Goal: Task Accomplishment & Management: Manage account settings

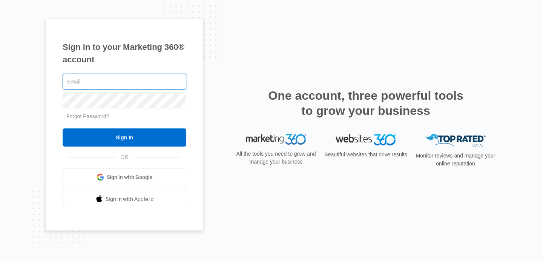
type input "Adib1290@gmail.com"
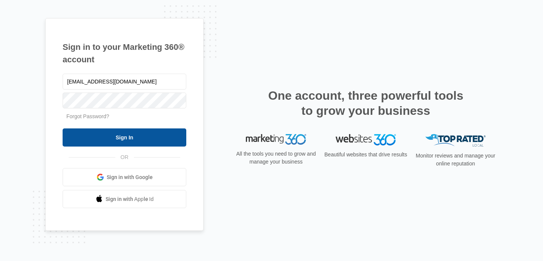
click at [99, 140] on input "Sign In" at bounding box center [125, 137] width 124 height 18
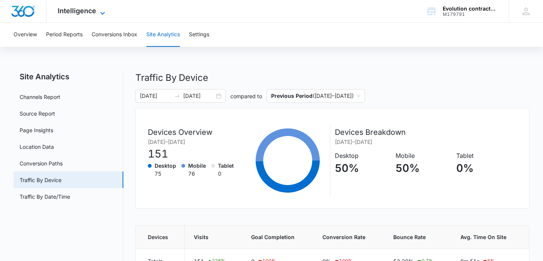
click at [76, 8] on span "Intelligence" at bounding box center [77, 11] width 38 height 8
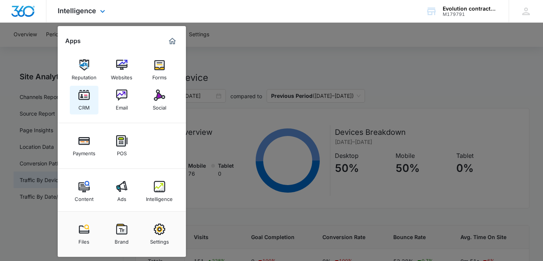
click at [87, 98] on img at bounding box center [83, 94] width 11 height 11
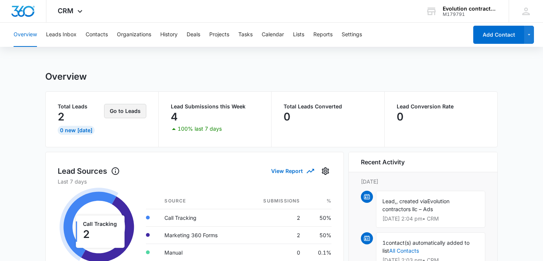
click at [123, 109] on button "Go to Leads" at bounding box center [125, 111] width 42 height 14
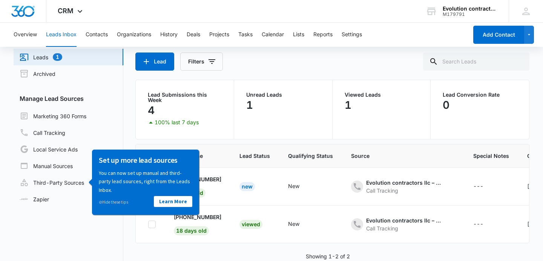
scroll to position [31, 0]
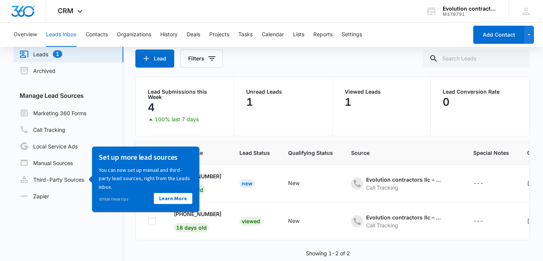
click at [100, 218] on nav "Leads Inbox Leads 1 Archived Manage Lead Sources Marketing 360 Forms Call Track…" at bounding box center [69, 156] width 110 height 256
click at [112, 197] on link "⊘ Hide these tips" at bounding box center [112, 198] width 29 height 5
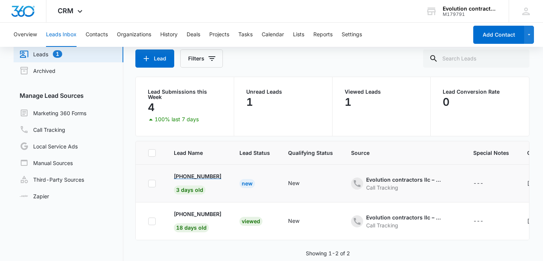
click at [194, 187] on span "3 days old" at bounding box center [190, 189] width 32 height 9
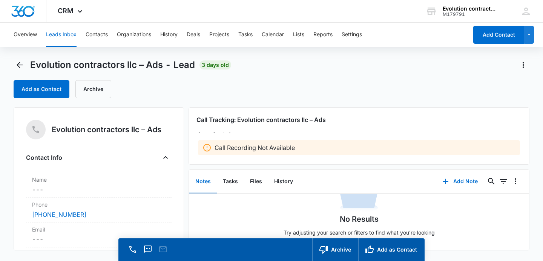
scroll to position [23, 0]
click at [424, 83] on div "Add as Contact Archive" at bounding box center [272, 89] width 516 height 18
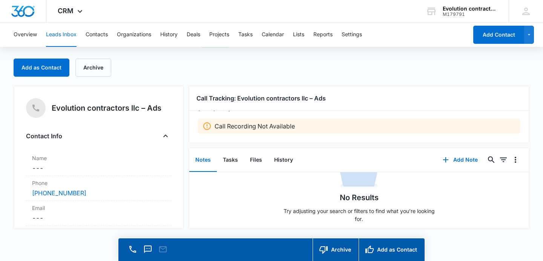
scroll to position [0, 0]
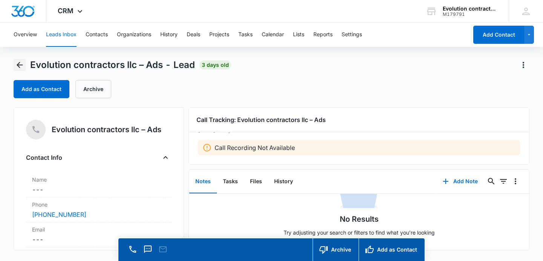
click at [17, 68] on icon "Back" at bounding box center [19, 64] width 9 height 9
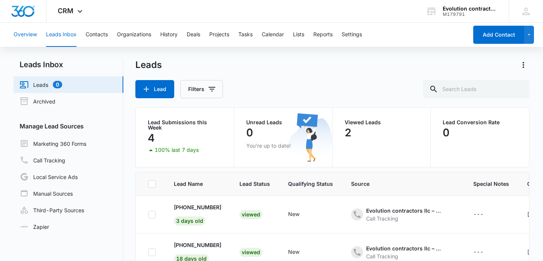
click at [24, 33] on button "Overview" at bounding box center [25, 35] width 23 height 24
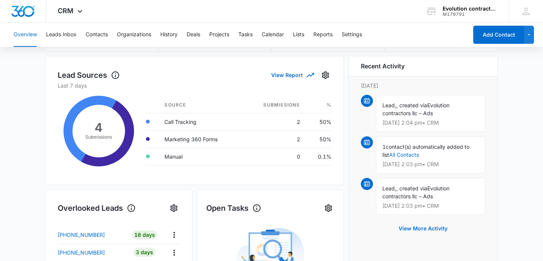
scroll to position [100, 0]
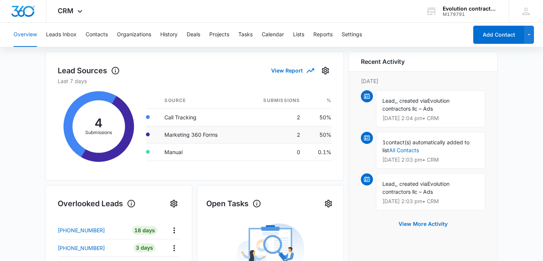
click at [170, 135] on td "Marketing 360 Forms" at bounding box center [200, 134] width 85 height 17
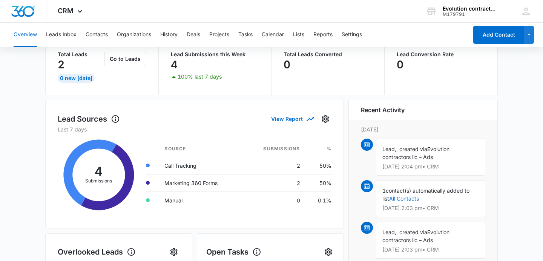
scroll to position [0, 0]
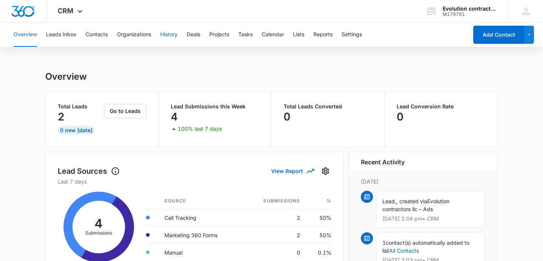
click at [166, 35] on button "History" at bounding box center [168, 35] width 17 height 24
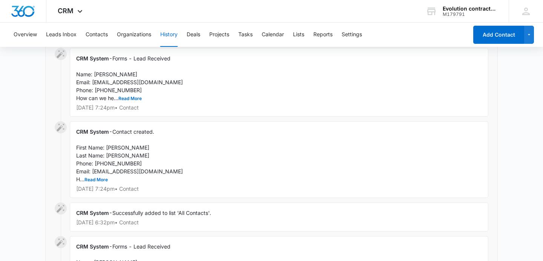
scroll to position [205, 0]
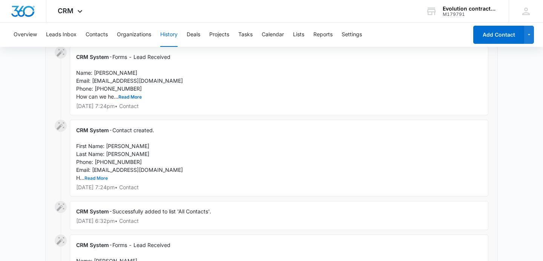
click at [100, 176] on button "Read More" at bounding box center [96, 178] width 23 height 5
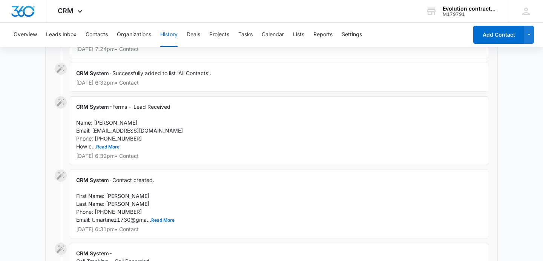
scroll to position [503, 0]
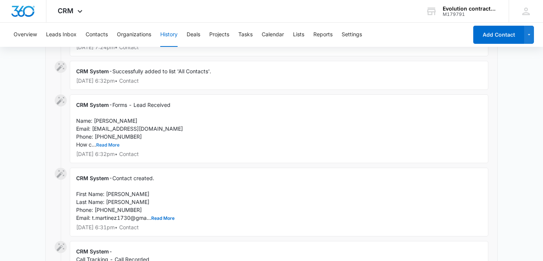
click at [111, 146] on button "Read More" at bounding box center [107, 145] width 23 height 5
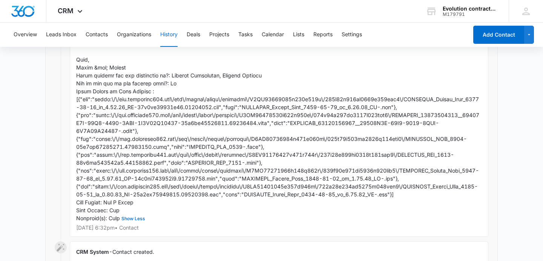
scroll to position [656, 0]
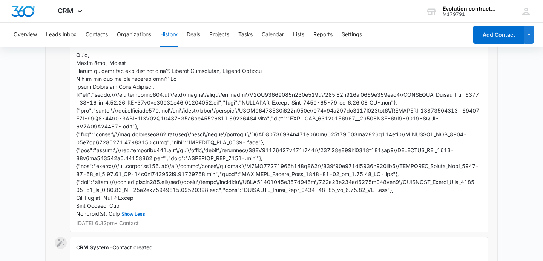
click at [120, 199] on span "Show Less" at bounding box center [277, 83] width 403 height 268
click at [126, 181] on span "Show Less" at bounding box center [277, 83] width 403 height 268
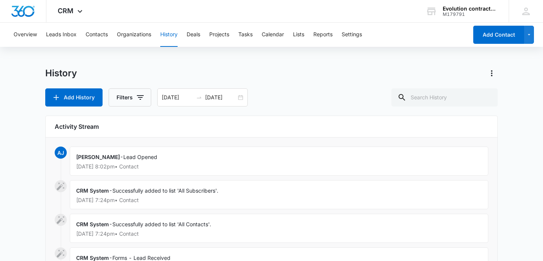
scroll to position [0, 0]
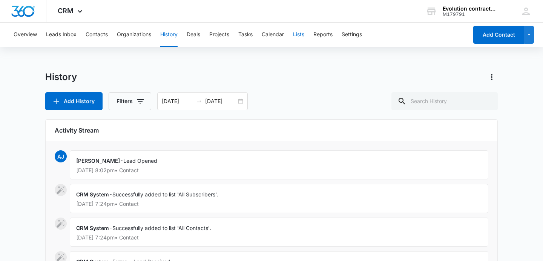
drag, startPoint x: 303, startPoint y: 46, endPoint x: 303, endPoint y: 40, distance: 5.3
click at [303, 45] on button "Lists" at bounding box center [298, 35] width 11 height 24
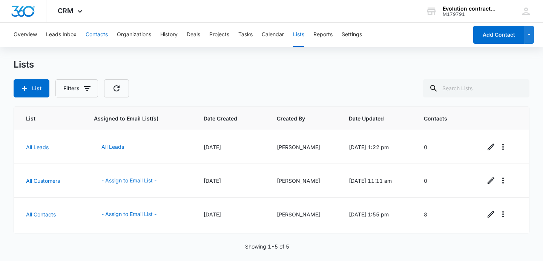
click at [88, 31] on button "Contacts" at bounding box center [97, 35] width 22 height 24
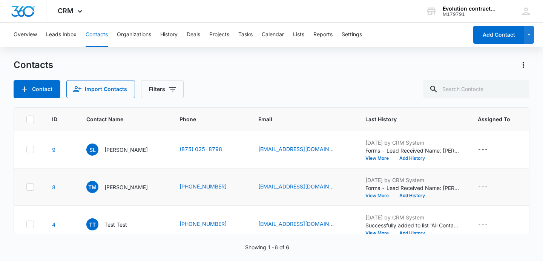
click at [378, 197] on button "View More" at bounding box center [380, 195] width 29 height 5
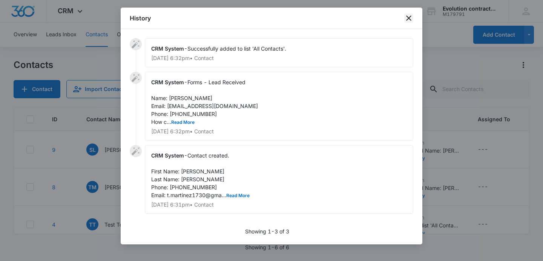
click at [409, 19] on icon "close" at bounding box center [408, 17] width 5 height 5
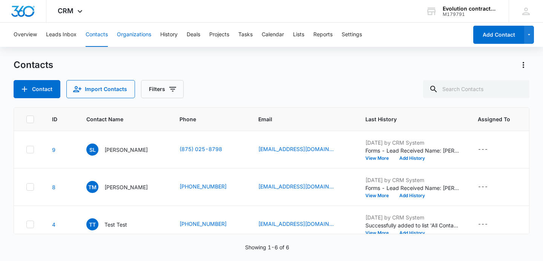
click at [132, 37] on button "Organizations" at bounding box center [134, 35] width 34 height 24
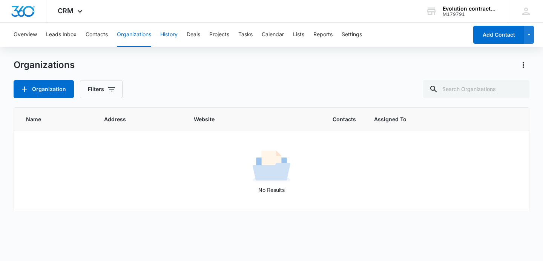
click at [170, 38] on button "History" at bounding box center [168, 35] width 17 height 24
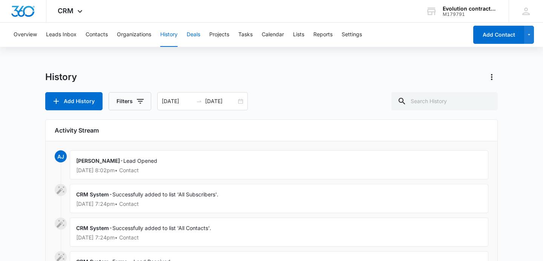
click at [198, 31] on button "Deals" at bounding box center [194, 35] width 14 height 24
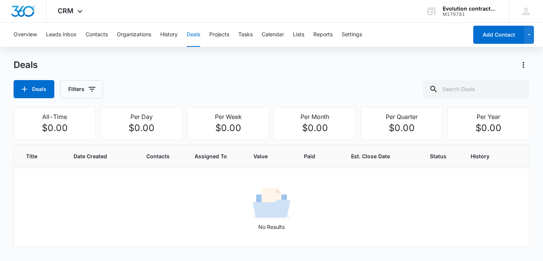
click at [239, 34] on div "Overview Leads Inbox Contacts Organizations History Deals Projects Tasks Calend…" at bounding box center [238, 35] width 459 height 24
click at [222, 37] on button "Projects" at bounding box center [219, 35] width 20 height 24
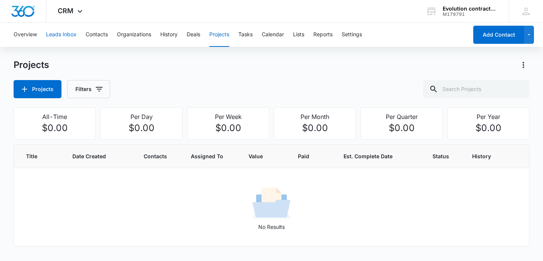
click at [70, 32] on button "Leads Inbox" at bounding box center [61, 35] width 31 height 24
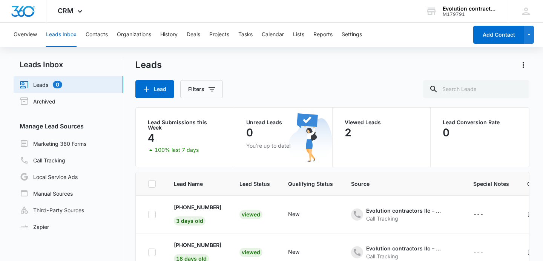
click at [109, 37] on div "Overview Leads Inbox Contacts Organizations History Deals Projects Tasks Calend…" at bounding box center [238, 35] width 459 height 24
click at [95, 36] on button "Contacts" at bounding box center [97, 35] width 22 height 24
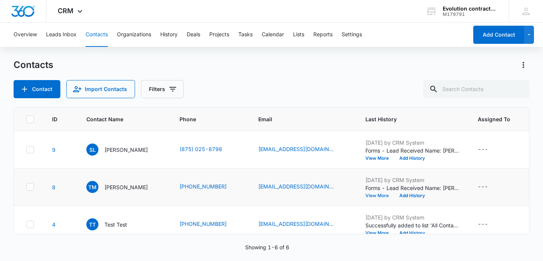
click at [367, 195] on button "View More" at bounding box center [380, 195] width 29 height 5
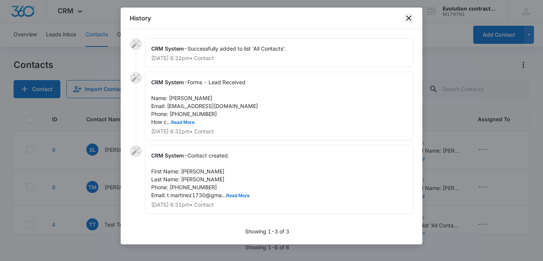
click at [407, 20] on icon "close" at bounding box center [408, 17] width 5 height 5
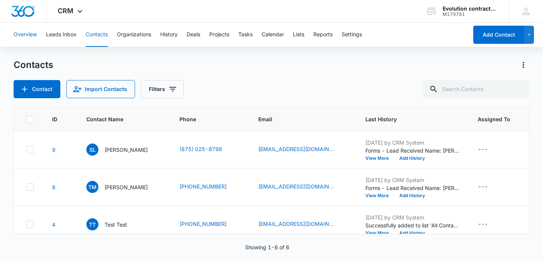
click at [36, 29] on button "Overview" at bounding box center [25, 35] width 23 height 24
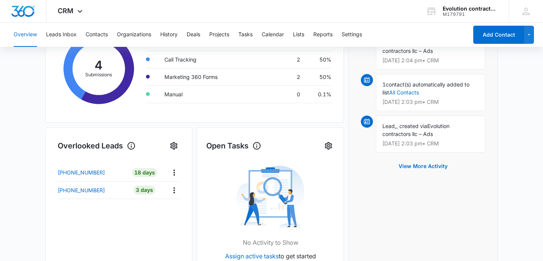
scroll to position [158, 0]
click at [438, 170] on button "View More Activity" at bounding box center [423, 166] width 64 height 18
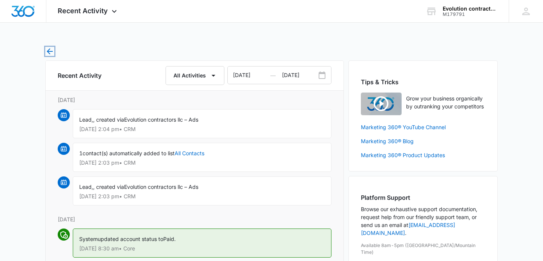
click at [49, 52] on icon "button" at bounding box center [49, 51] width 9 height 9
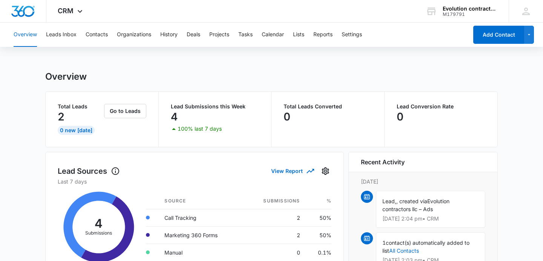
click at [198, 35] on button "Deals" at bounding box center [194, 35] width 14 height 24
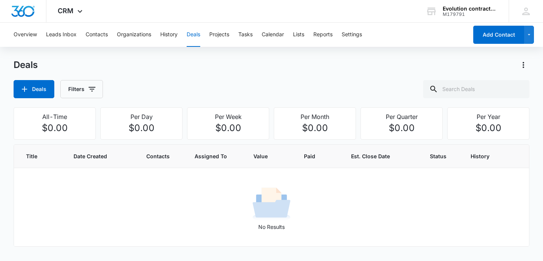
click at [307, 39] on div "Overview Leads Inbox Contacts Organizations History Deals Projects Tasks Calend…" at bounding box center [238, 35] width 459 height 24
click at [303, 35] on button "Lists" at bounding box center [298, 35] width 11 height 24
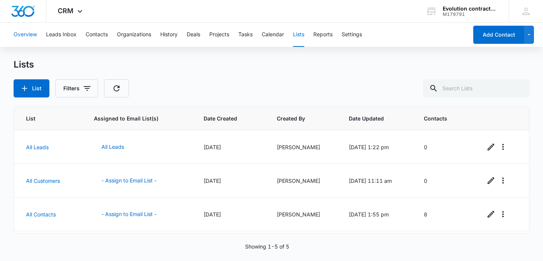
click at [33, 36] on button "Overview" at bounding box center [25, 35] width 23 height 24
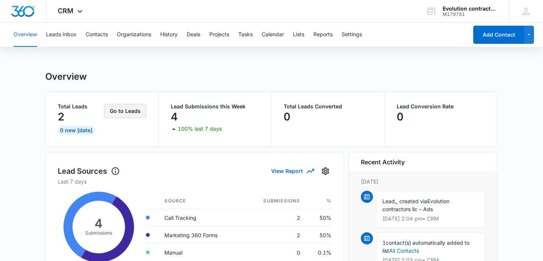
click at [134, 114] on button "Go to Leads" at bounding box center [125, 111] width 42 height 14
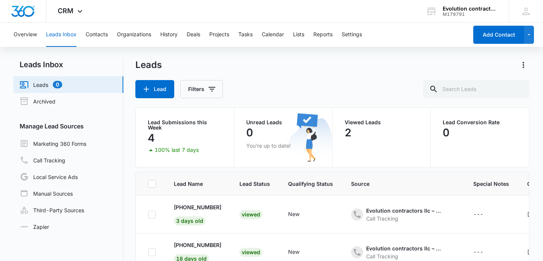
click at [159, 130] on div "4" at bounding box center [185, 137] width 74 height 15
click at [165, 94] on button "Lead" at bounding box center [154, 89] width 39 height 18
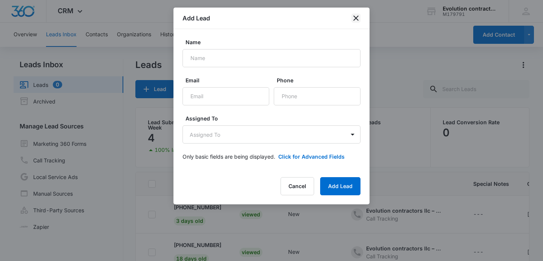
click at [360, 16] on icon "close" at bounding box center [356, 18] width 9 height 9
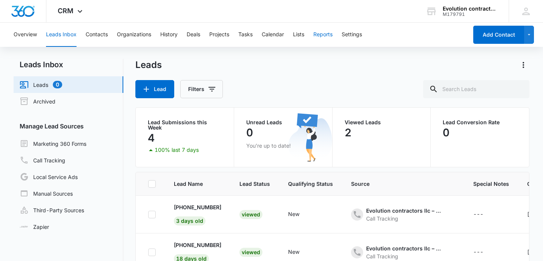
click at [328, 36] on button "Reports" at bounding box center [323, 35] width 19 height 24
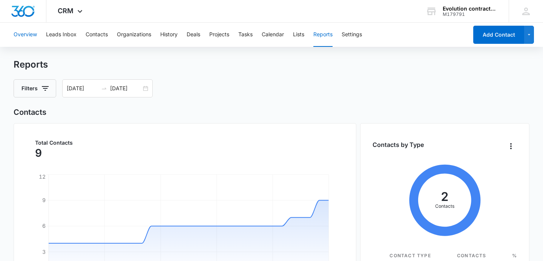
click at [19, 41] on button "Overview" at bounding box center [25, 35] width 23 height 24
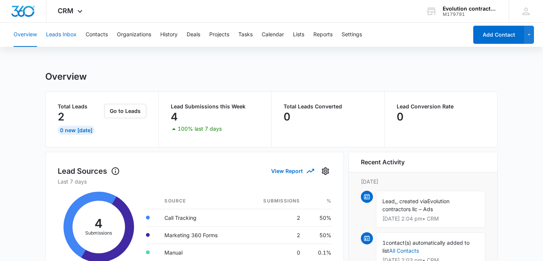
click at [69, 32] on button "Leads Inbox" at bounding box center [61, 35] width 31 height 24
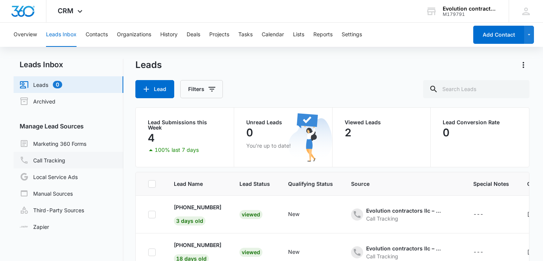
click at [63, 161] on link "Call Tracking" at bounding box center [43, 159] width 46 height 9
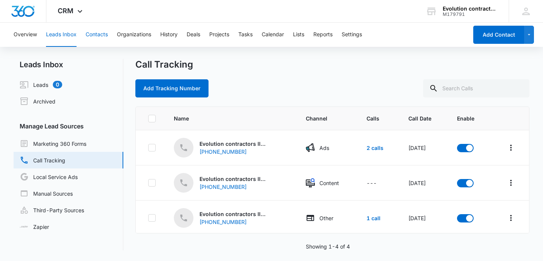
click at [99, 23] on button "Contacts" at bounding box center [97, 35] width 22 height 24
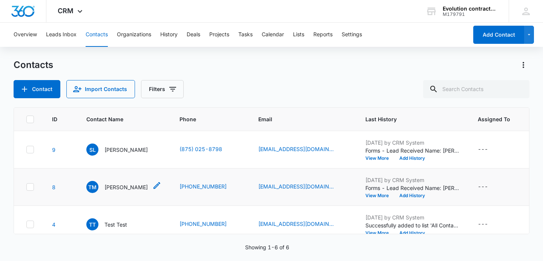
click at [106, 191] on div "TM [PERSON_NAME]" at bounding box center [117, 187] width 62 height 12
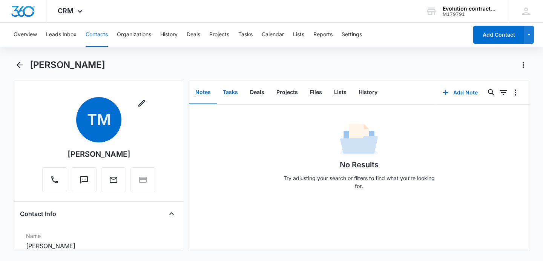
click at [234, 88] on button "Tasks" at bounding box center [230, 92] width 27 height 23
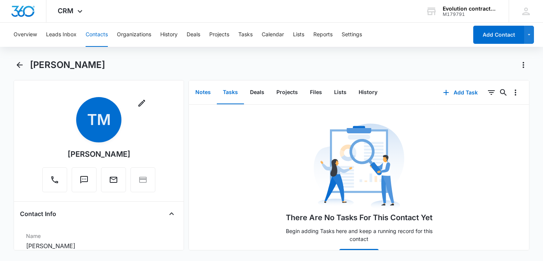
click at [205, 93] on button "Notes" at bounding box center [203, 92] width 28 height 23
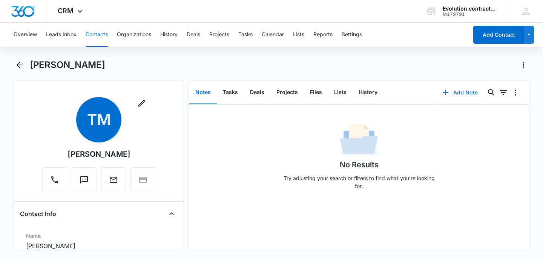
click at [477, 91] on button "Add Note" at bounding box center [460, 92] width 50 height 18
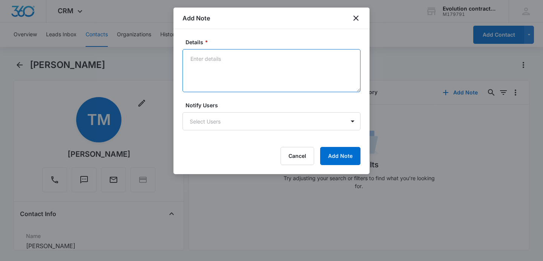
click at [233, 70] on textarea "Details *" at bounding box center [272, 70] width 178 height 43
type textarea "Reached out to set up a time for phone consultation for 10/08"
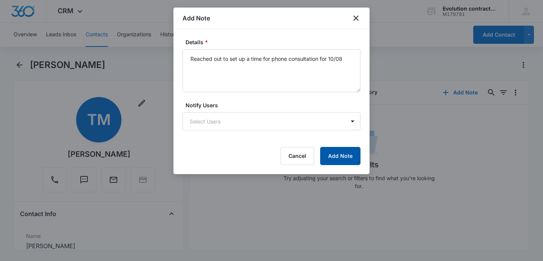
click at [340, 151] on button "Add Note" at bounding box center [340, 156] width 40 height 18
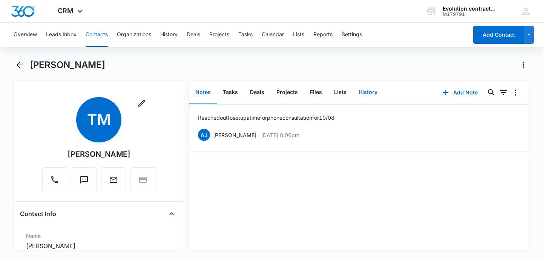
click at [363, 98] on button "History" at bounding box center [368, 92] width 31 height 23
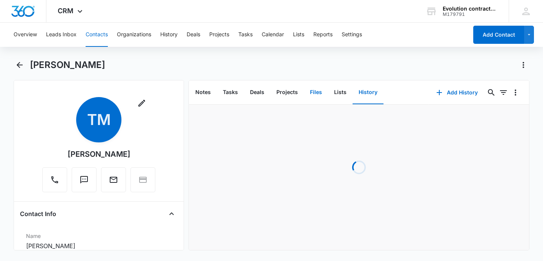
click at [313, 94] on button "Files" at bounding box center [316, 92] width 24 height 23
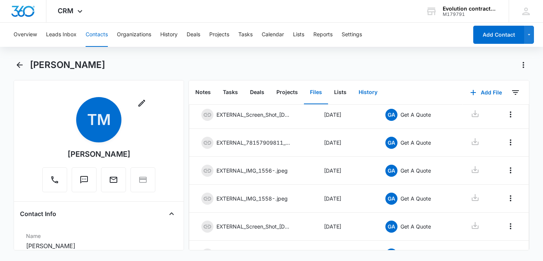
scroll to position [52, 0]
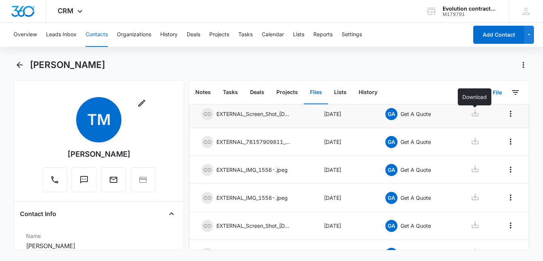
click at [477, 112] on icon at bounding box center [475, 112] width 9 height 9
click at [477, 142] on icon at bounding box center [475, 140] width 9 height 9
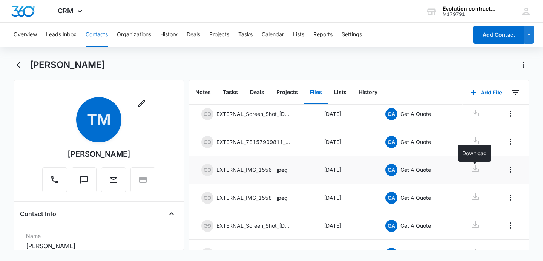
click at [476, 168] on icon at bounding box center [475, 168] width 9 height 9
click at [474, 194] on icon at bounding box center [475, 196] width 9 height 9
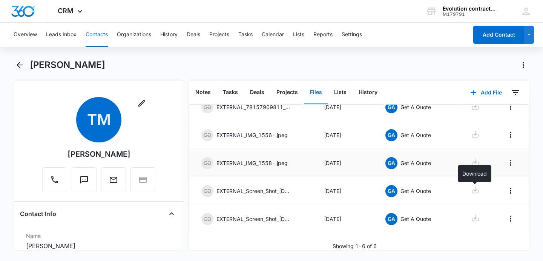
click at [474, 194] on link at bounding box center [475, 190] width 9 height 11
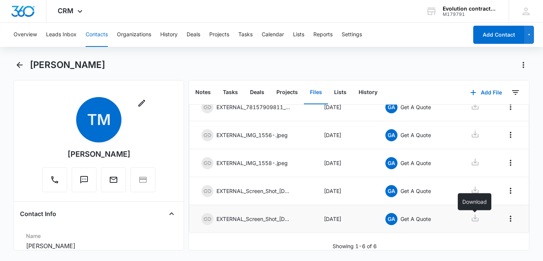
click at [478, 218] on icon at bounding box center [475, 217] width 7 height 7
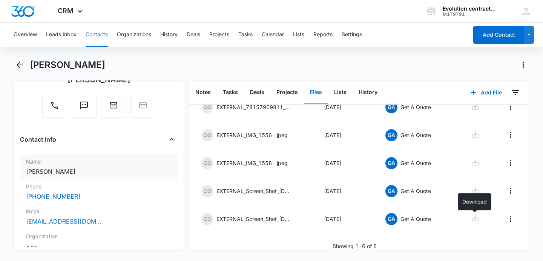
scroll to position [77, 0]
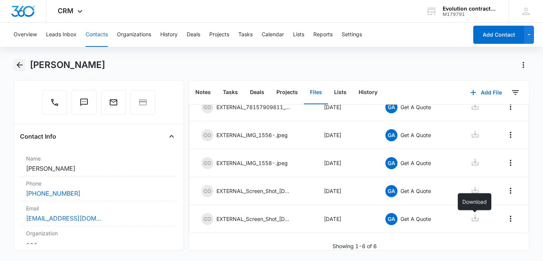
click at [20, 67] on icon "Back" at bounding box center [19, 64] width 9 height 9
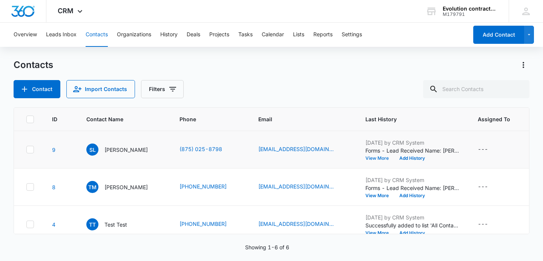
click at [372, 160] on button "View More" at bounding box center [380, 158] width 29 height 5
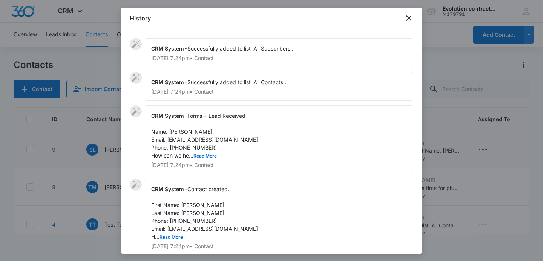
scroll to position [32, 0]
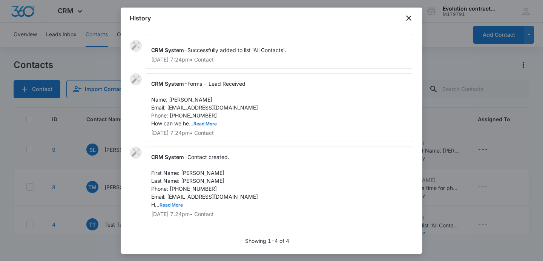
click at [168, 204] on button "Read More" at bounding box center [171, 205] width 23 height 5
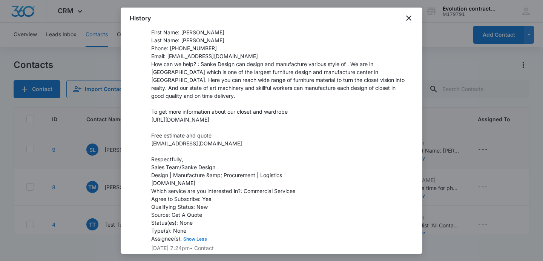
scroll to position [172, 0]
click at [411, 16] on icon "close" at bounding box center [408, 18] width 9 height 9
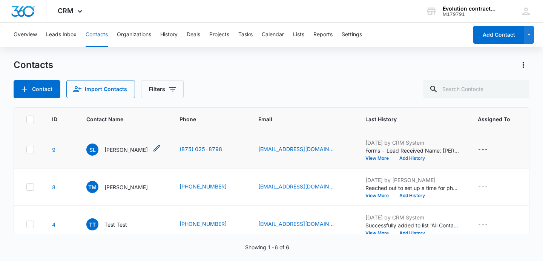
click at [128, 149] on div "SL [PERSON_NAME]" at bounding box center [123, 149] width 75 height 12
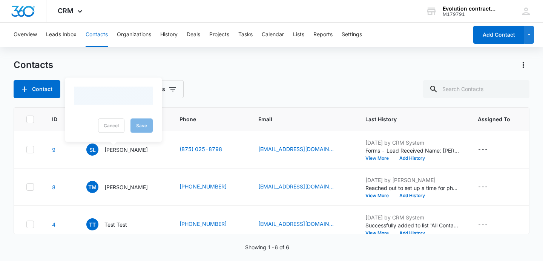
click at [375, 156] on button "View More" at bounding box center [380, 158] width 29 height 5
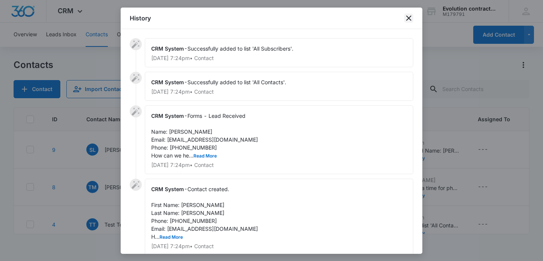
click at [407, 17] on icon "close" at bounding box center [408, 18] width 9 height 9
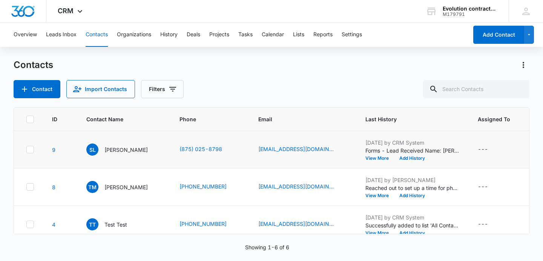
click at [29, 149] on icon at bounding box center [30, 149] width 5 height 3
click at [26, 149] on input "checkbox" at bounding box center [26, 149] width 0 height 0
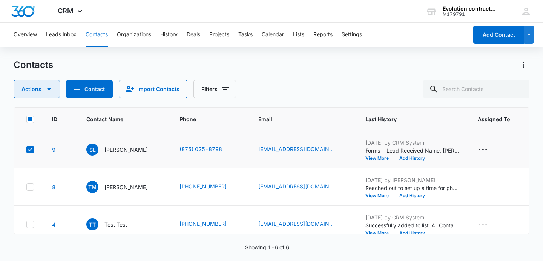
click at [51, 92] on icon "button" at bounding box center [49, 89] width 9 height 9
click at [4, 141] on main "Contacts Actions Contact Import Contacts Filters ID Contact Name Phone Email La…" at bounding box center [271, 159] width 543 height 201
click at [32, 151] on icon at bounding box center [30, 149] width 7 height 7
click at [26, 150] on input "checkbox" at bounding box center [26, 149] width 0 height 0
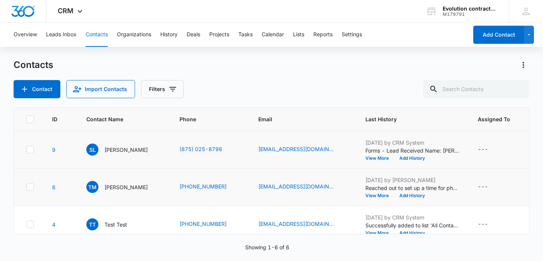
click at [31, 185] on icon at bounding box center [30, 186] width 7 height 7
click at [26, 187] on input "checkbox" at bounding box center [26, 187] width 0 height 0
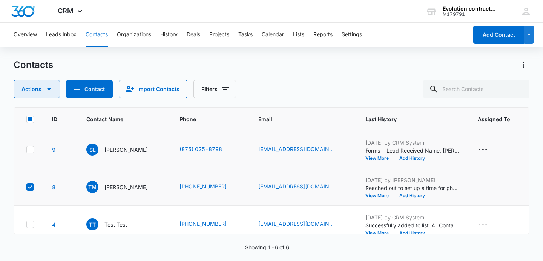
click at [48, 92] on icon "button" at bounding box center [49, 89] width 9 height 9
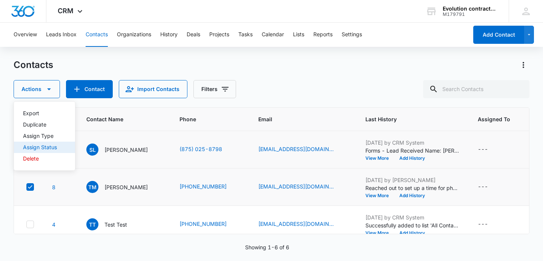
click at [42, 145] on div "Assign Status" at bounding box center [40, 147] width 34 height 5
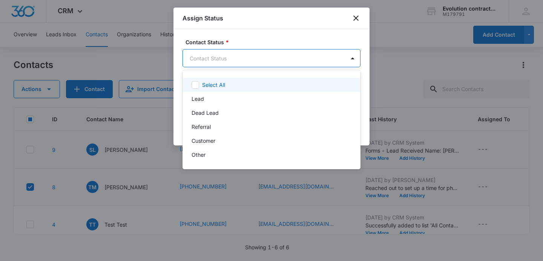
click at [267, 63] on body "CRM Apps Reputation Websites Forms CRM Email Social Payments POS Content Ads In…" at bounding box center [271, 130] width 543 height 261
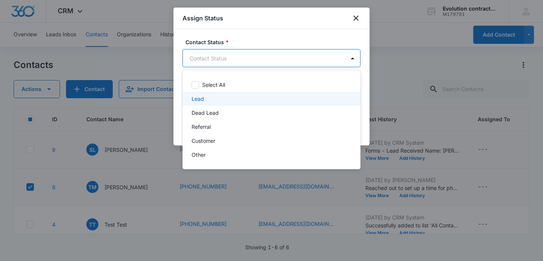
click at [198, 100] on p "Lead" at bounding box center [198, 99] width 12 height 8
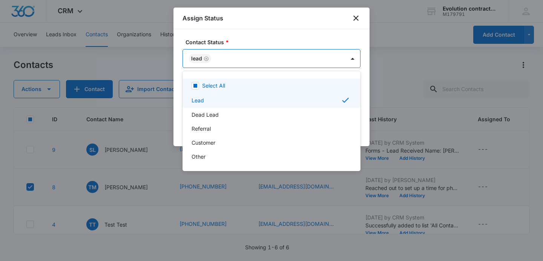
click at [349, 38] on div at bounding box center [271, 130] width 543 height 261
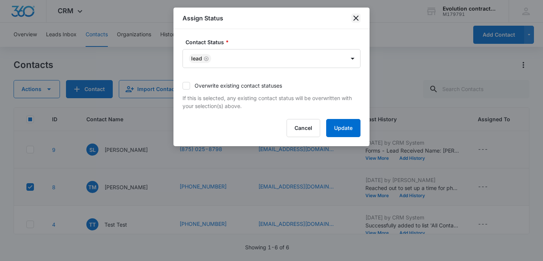
click at [355, 17] on icon "close" at bounding box center [356, 17] width 5 height 5
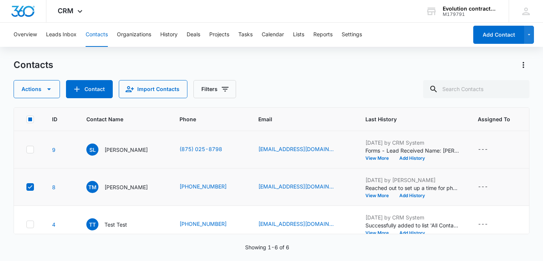
click at [31, 188] on icon at bounding box center [30, 186] width 7 height 7
click at [26, 187] on input "checkbox" at bounding box center [26, 187] width 0 height 0
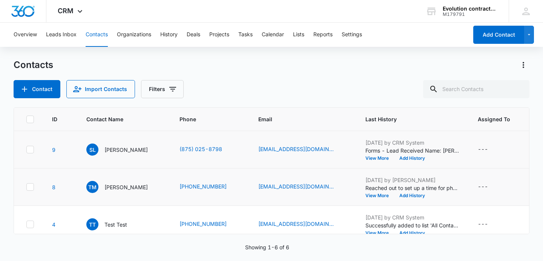
click at [28, 151] on icon at bounding box center [30, 149] width 7 height 7
click at [26, 150] on input "checkbox" at bounding box center [26, 149] width 0 height 0
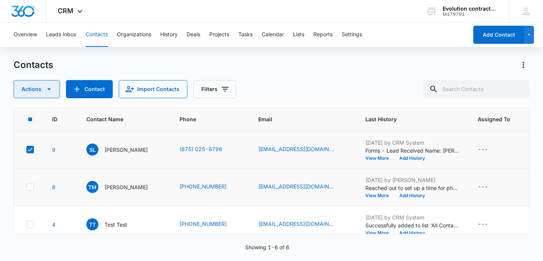
click at [47, 90] on icon "button" at bounding box center [49, 89] width 9 height 9
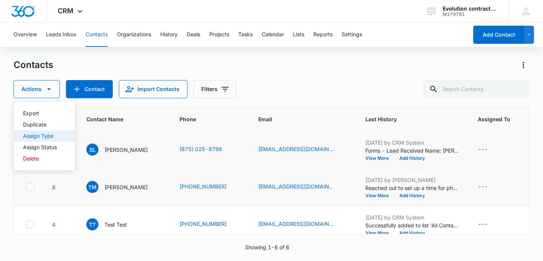
click at [49, 135] on div "Assign Type" at bounding box center [40, 135] width 34 height 5
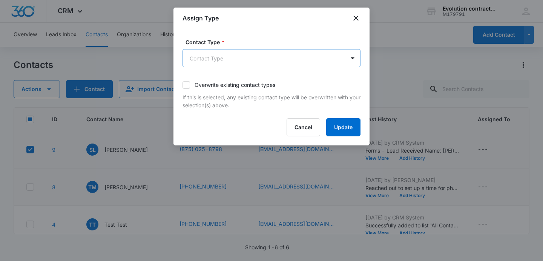
click at [309, 57] on body "CRM Apps Reputation Websites Forms CRM Email Social Payments POS Content Ads In…" at bounding box center [271, 130] width 543 height 261
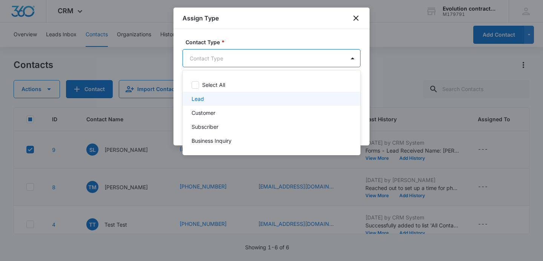
click at [178, 105] on div at bounding box center [271, 130] width 543 height 261
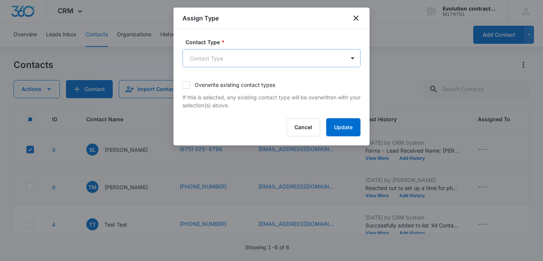
click at [223, 62] on body "CRM Apps Reputation Websites Forms CRM Email Social Payments POS Content Ads In…" at bounding box center [271, 130] width 543 height 261
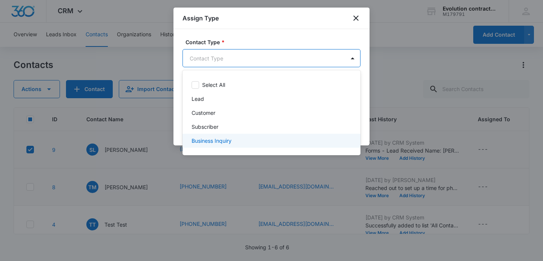
click at [240, 141] on div "Business Inquiry" at bounding box center [271, 141] width 158 height 8
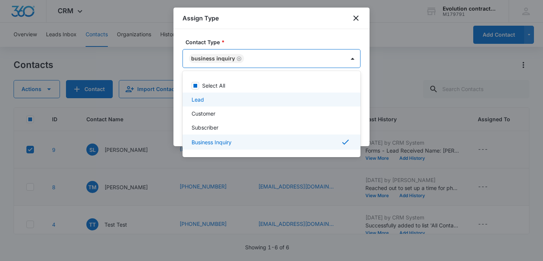
click at [367, 85] on div at bounding box center [271, 130] width 543 height 261
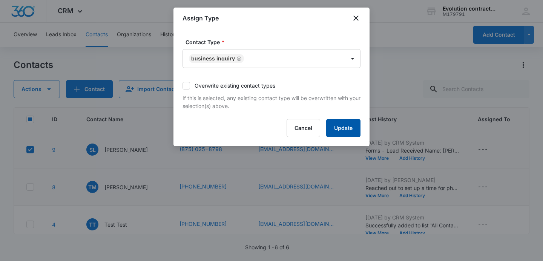
click at [357, 129] on button "Update" at bounding box center [343, 128] width 34 height 18
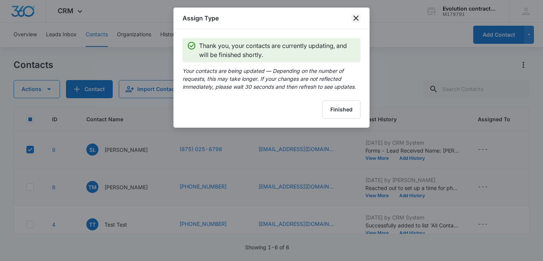
click at [357, 17] on icon "close" at bounding box center [356, 17] width 5 height 5
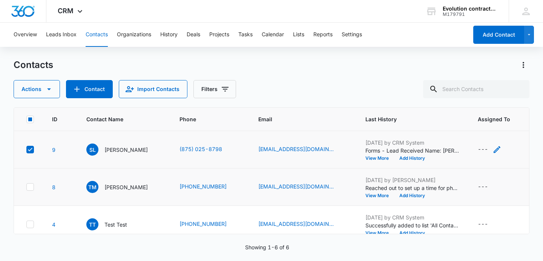
click at [484, 146] on div "---" at bounding box center [490, 149] width 24 height 9
click at [289, 63] on div "Contacts" at bounding box center [272, 65] width 516 height 12
click at [56, 35] on button "Leads Inbox" at bounding box center [61, 35] width 31 height 24
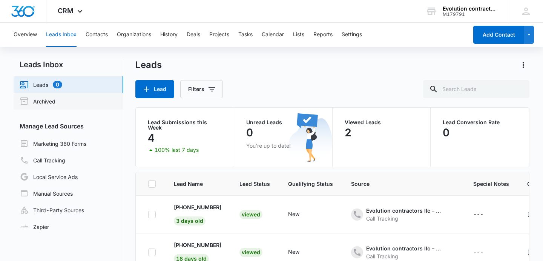
click at [55, 106] on link "Archived" at bounding box center [38, 101] width 36 height 9
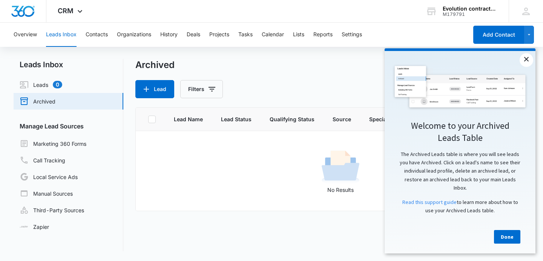
click at [526, 54] on link "×" at bounding box center [527, 60] width 14 height 14
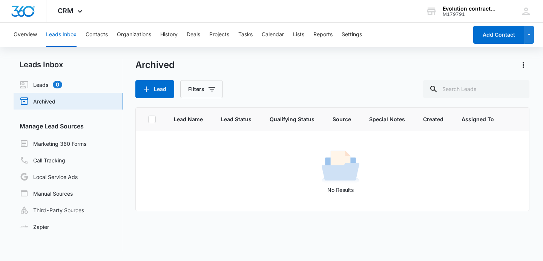
click at [294, 32] on div "Overview Leads Inbox Contacts Organizations History Deals Projects Tasks Calend…" at bounding box center [238, 35] width 459 height 24
click at [307, 32] on div "Overview Leads Inbox Contacts Organizations History Deals Projects Tasks Calend…" at bounding box center [238, 35] width 459 height 24
click at [304, 33] on button "Lists" at bounding box center [298, 35] width 11 height 24
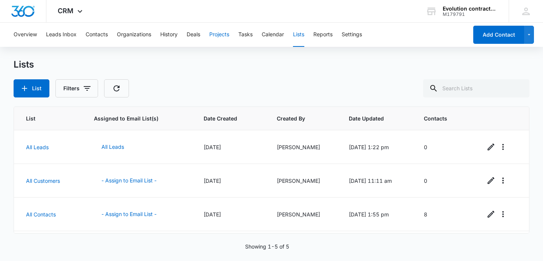
click at [212, 34] on button "Projects" at bounding box center [219, 35] width 20 height 24
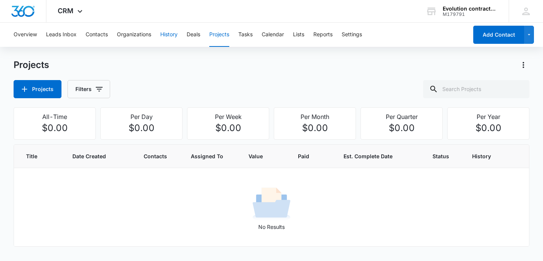
click at [172, 30] on button "History" at bounding box center [168, 35] width 17 height 24
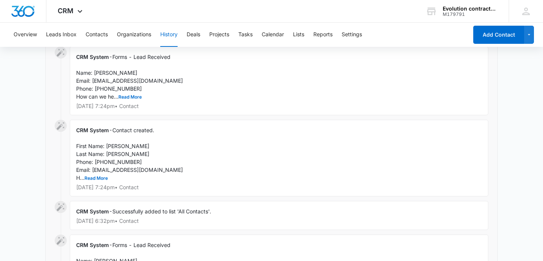
scroll to position [271, 0]
click at [129, 92] on div "CRM System - Forms - Lead Received Name: [PERSON_NAME] Email: [EMAIL_ADDRESS][D…" at bounding box center [279, 81] width 419 height 69
click at [129, 98] on button "Read More" at bounding box center [129, 97] width 23 height 5
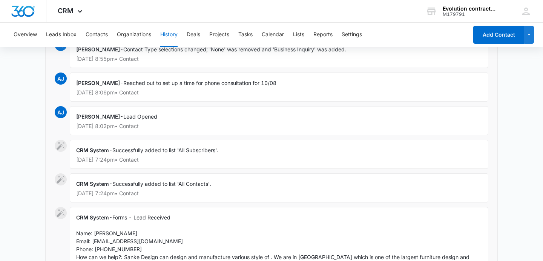
scroll to position [0, 0]
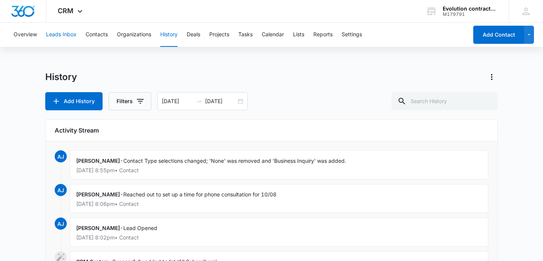
click at [65, 34] on button "Leads Inbox" at bounding box center [61, 35] width 31 height 24
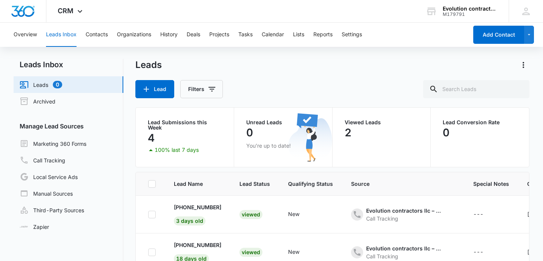
scroll to position [64, 0]
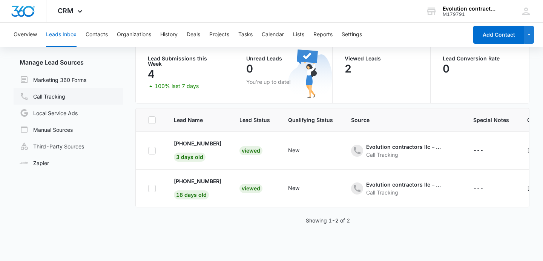
click at [56, 92] on link "Call Tracking" at bounding box center [43, 96] width 46 height 9
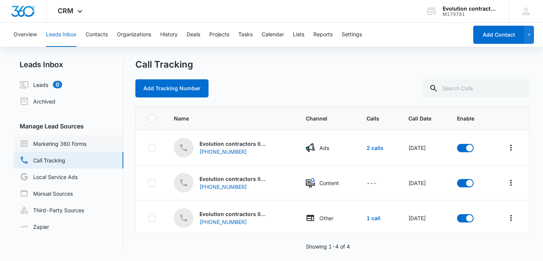
click at [55, 139] on link "Marketing 360 Forms" at bounding box center [53, 143] width 67 height 9
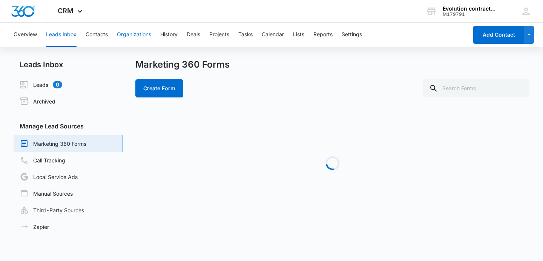
click at [142, 33] on button "Organizations" at bounding box center [134, 35] width 34 height 24
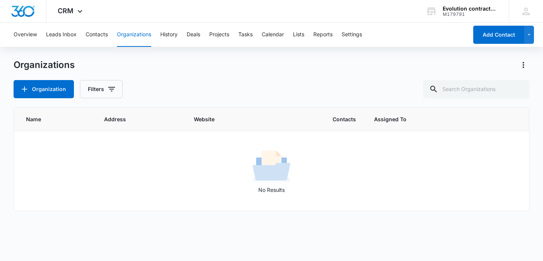
click at [203, 32] on div "Overview Leads Inbox Contacts Organizations History Deals Projects Tasks Calend…" at bounding box center [238, 35] width 459 height 24
click at [200, 33] on button "Deals" at bounding box center [194, 35] width 14 height 24
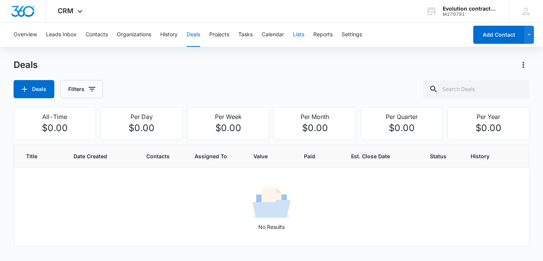
click at [301, 36] on button "Lists" at bounding box center [298, 35] width 11 height 24
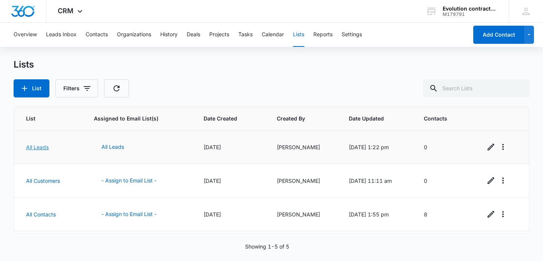
click at [43, 148] on link "All Leads" at bounding box center [37, 147] width 23 height 6
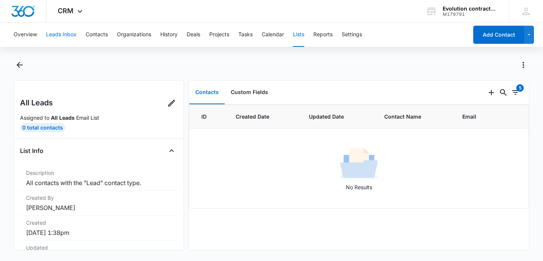
click at [67, 33] on button "Leads Inbox" at bounding box center [61, 35] width 31 height 24
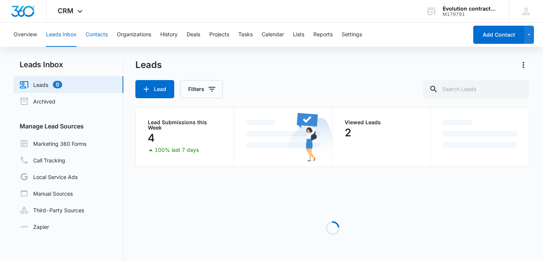
click at [89, 35] on button "Contacts" at bounding box center [97, 35] width 22 height 24
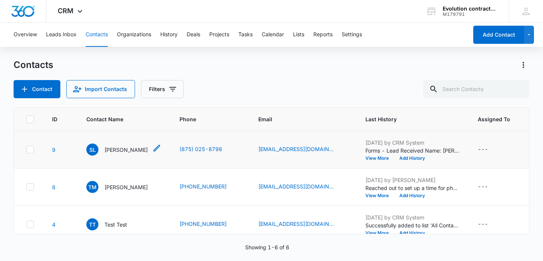
click at [122, 149] on p "[PERSON_NAME]" at bounding box center [126, 150] width 43 height 8
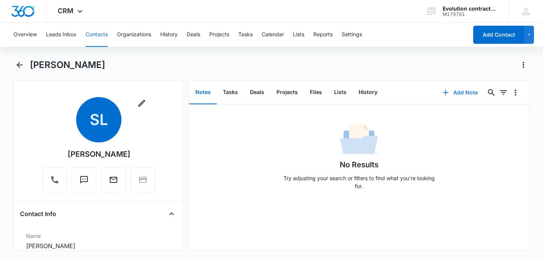
click at [469, 92] on button "Add Note" at bounding box center [460, 92] width 50 height 18
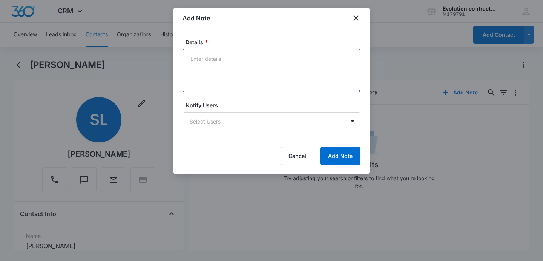
click at [221, 80] on textarea "Details *" at bounding box center [272, 70] width 178 height 43
type textarea "S"
type textarea "Advertisement call"
click at [318, 121] on body "CRM Apps Reputation Websites Forms CRM Email Social Payments POS Content Ads In…" at bounding box center [271, 130] width 543 height 261
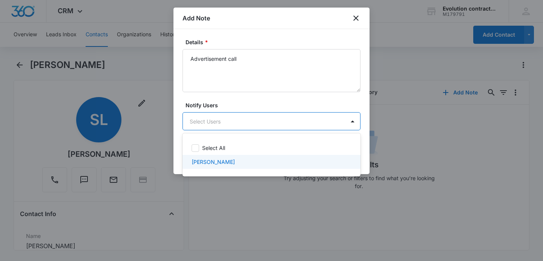
click at [242, 162] on div "[PERSON_NAME]" at bounding box center [271, 162] width 158 height 8
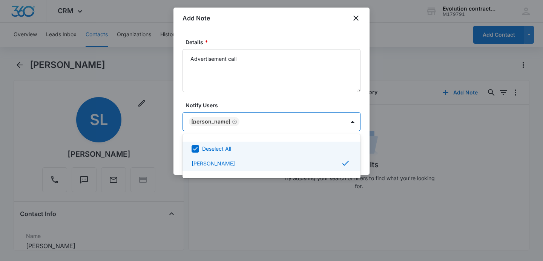
click at [312, 99] on div at bounding box center [271, 130] width 543 height 261
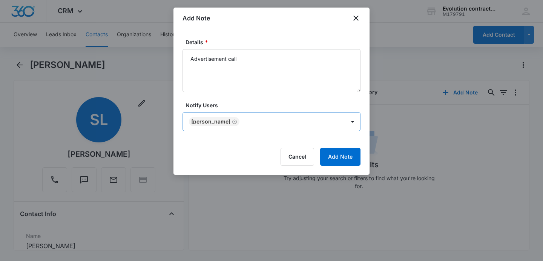
click at [232, 122] on icon "Remove Adib Jazbani" at bounding box center [234, 122] width 5 height 6
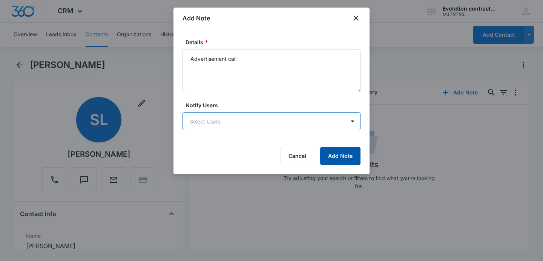
click at [341, 161] on button "Add Note" at bounding box center [340, 156] width 40 height 18
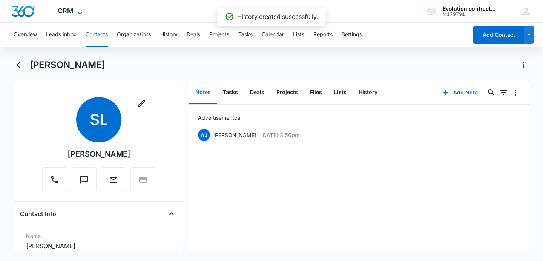
click at [76, 15] on icon at bounding box center [79, 13] width 9 height 9
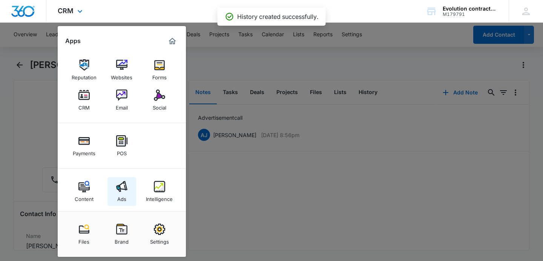
click at [116, 190] on img at bounding box center [121, 186] width 11 height 11
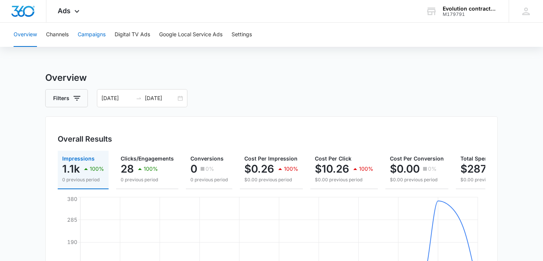
click at [94, 39] on button "Campaigns" at bounding box center [92, 35] width 28 height 24
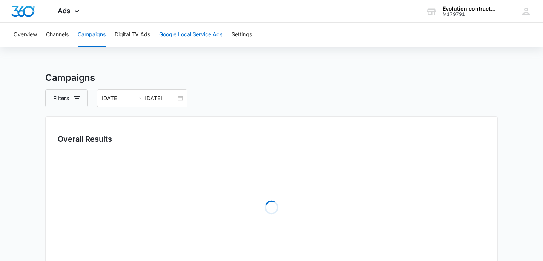
click at [185, 38] on button "Google Local Service Ads" at bounding box center [190, 35] width 63 height 24
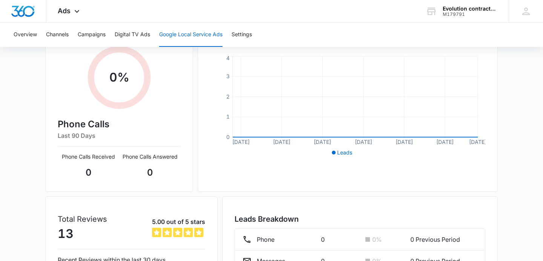
scroll to position [98, 0]
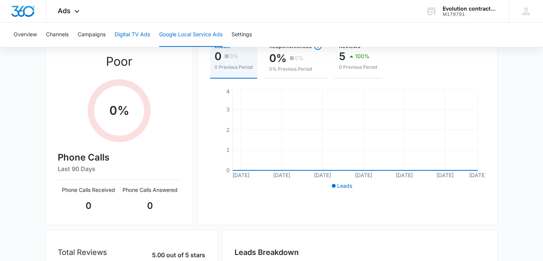
click at [132, 35] on button "Digital TV Ads" at bounding box center [132, 35] width 35 height 24
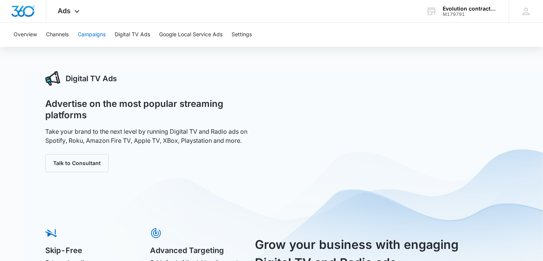
click at [86, 39] on button "Campaigns" at bounding box center [92, 35] width 28 height 24
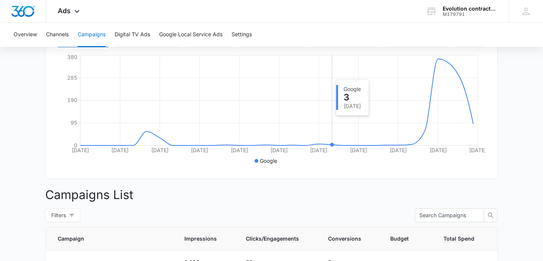
scroll to position [142, 0]
click at [23, 38] on button "Overview" at bounding box center [25, 35] width 23 height 24
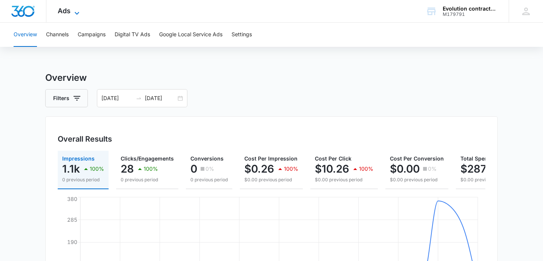
click at [69, 9] on span "Ads" at bounding box center [64, 11] width 13 height 8
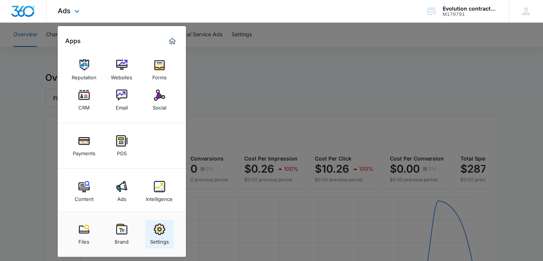
click at [172, 233] on link "Settings" at bounding box center [159, 234] width 29 height 29
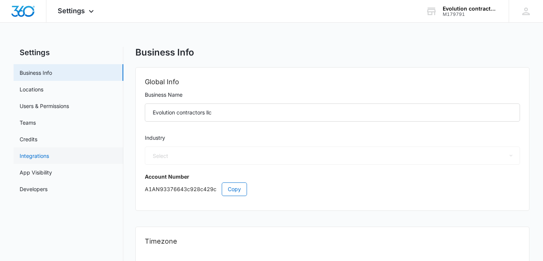
select select "4"
select select "US"
select select "America/Los_Angeles"
click at [37, 140] on link "Credits" at bounding box center [29, 139] width 18 height 8
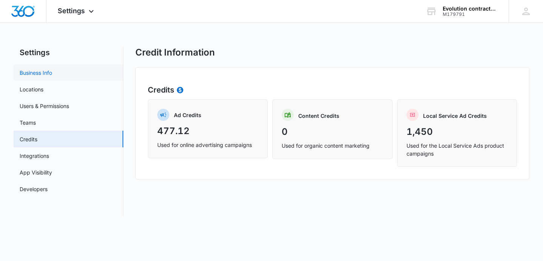
click at [38, 69] on link "Business Info" at bounding box center [36, 73] width 32 height 8
select select "4"
select select "US"
select select "America/Los_Angeles"
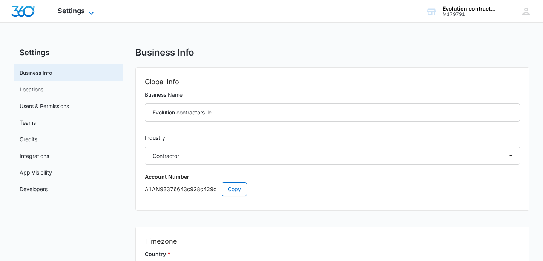
click at [93, 10] on icon at bounding box center [91, 13] width 9 height 9
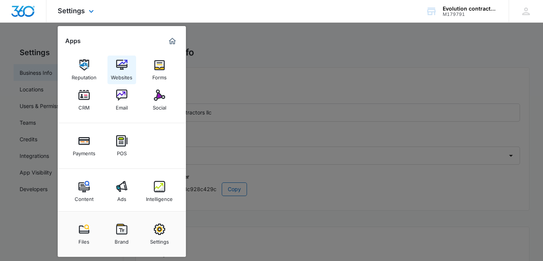
click at [123, 64] on img at bounding box center [121, 64] width 11 height 11
